Goal: Information Seeking & Learning: Learn about a topic

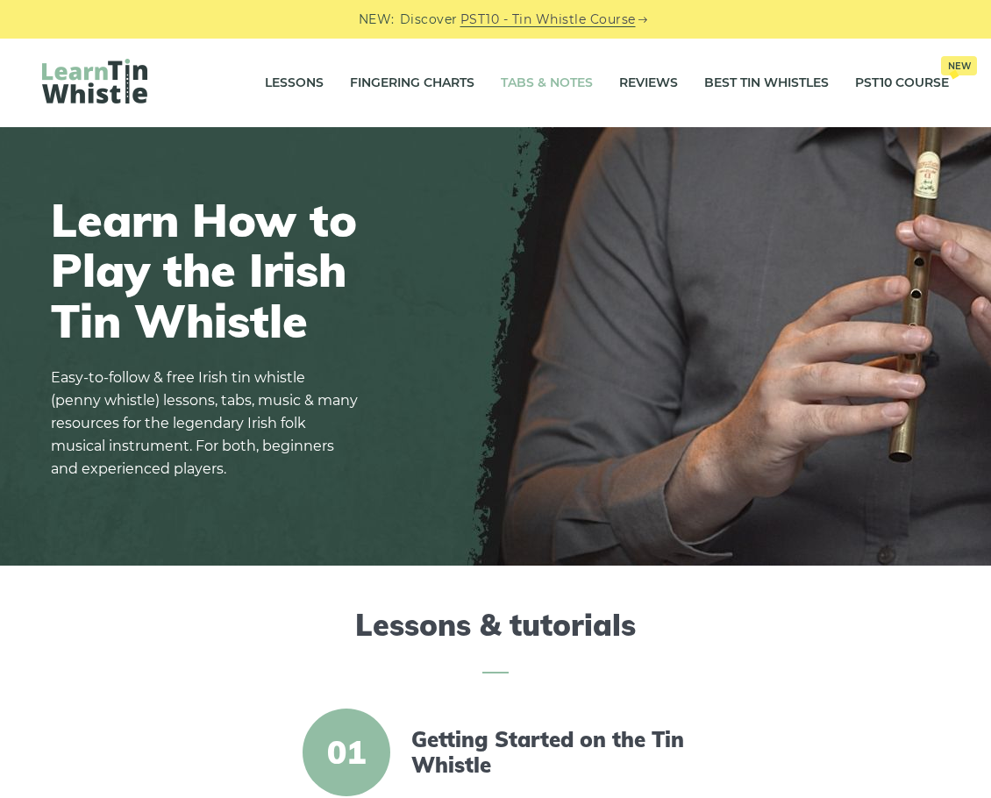
click at [561, 75] on link "Tabs & Notes" at bounding box center [547, 83] width 92 height 44
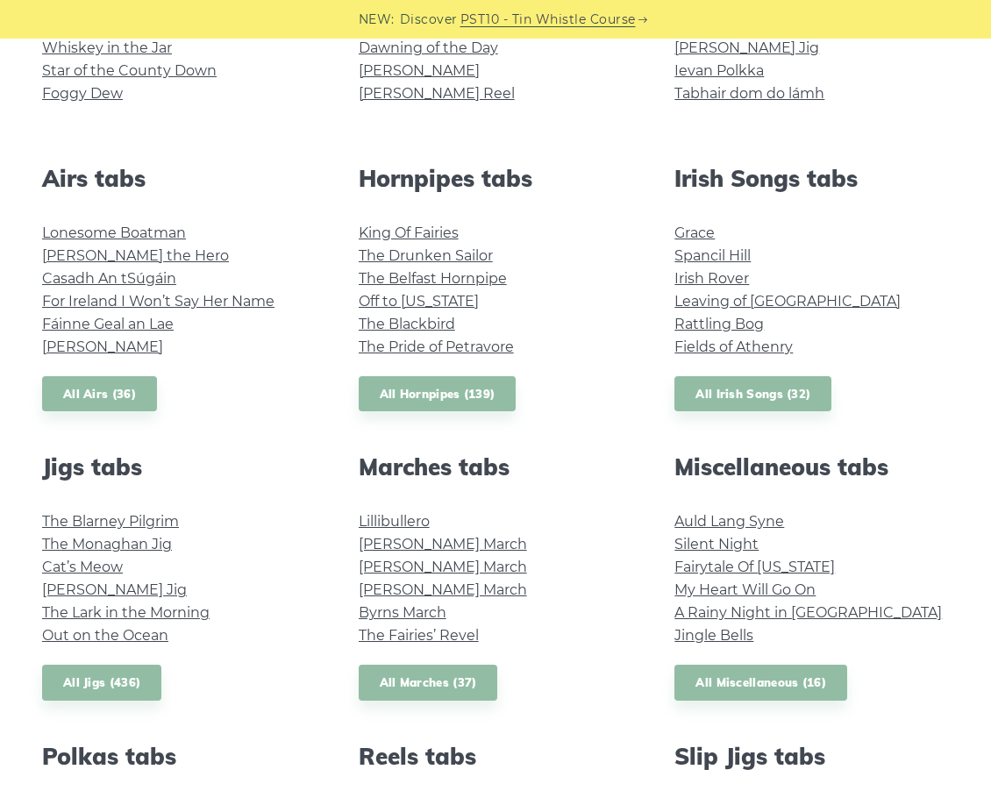
scroll to position [526, 0]
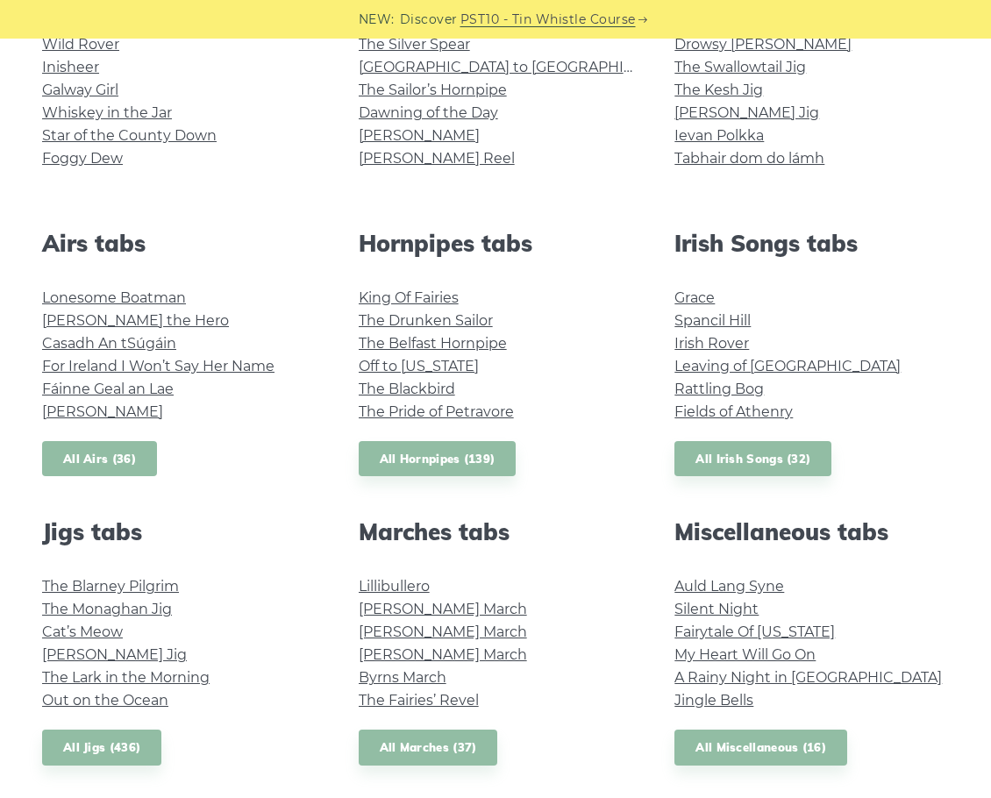
click at [80, 467] on link "All Airs (36)" at bounding box center [99, 459] width 115 height 36
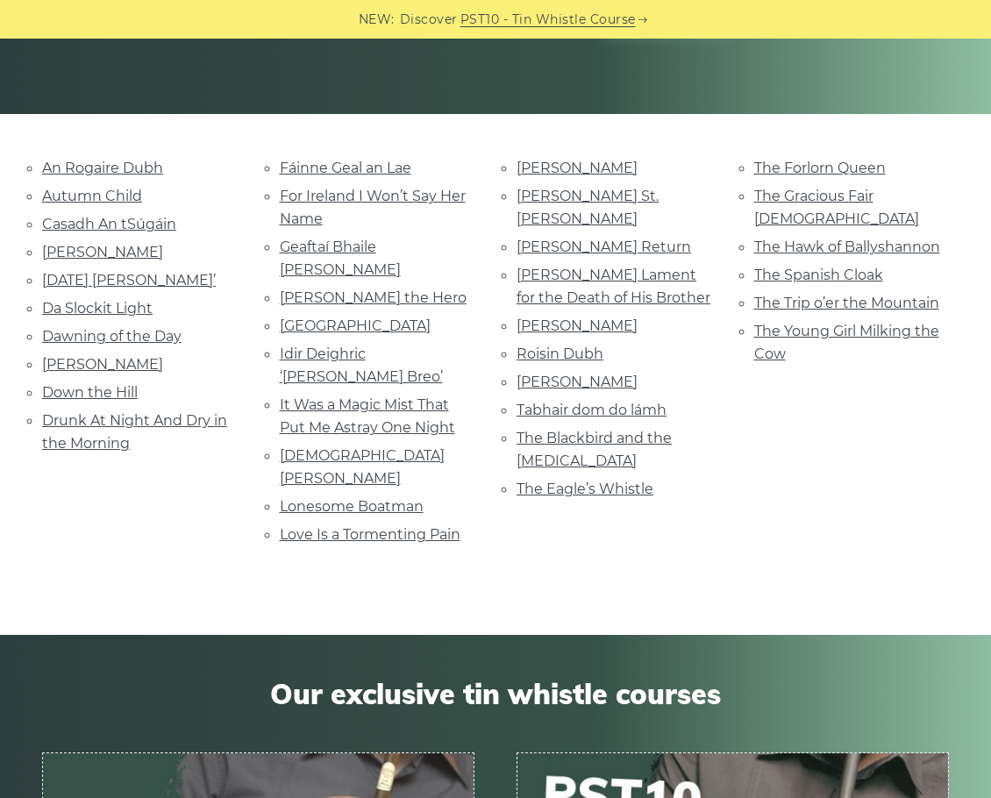
scroll to position [351, 0]
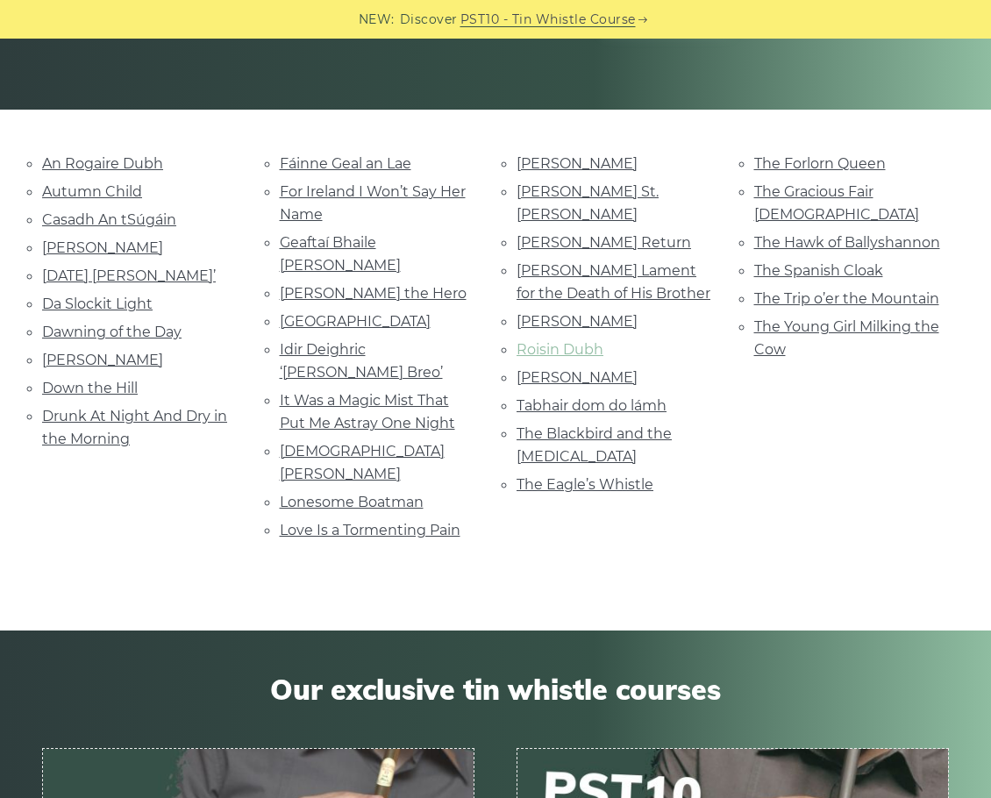
click at [566, 341] on link "Roisin Dubh" at bounding box center [560, 349] width 87 height 17
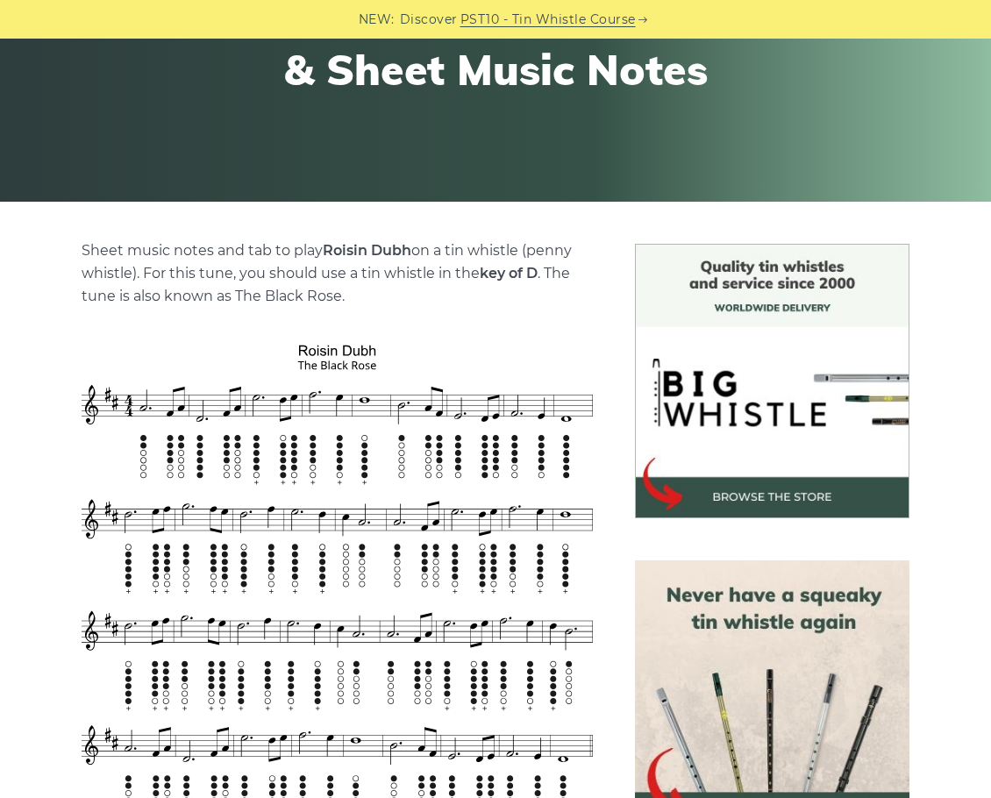
scroll to position [263, 0]
